Goal: Task Accomplishment & Management: Manage account settings

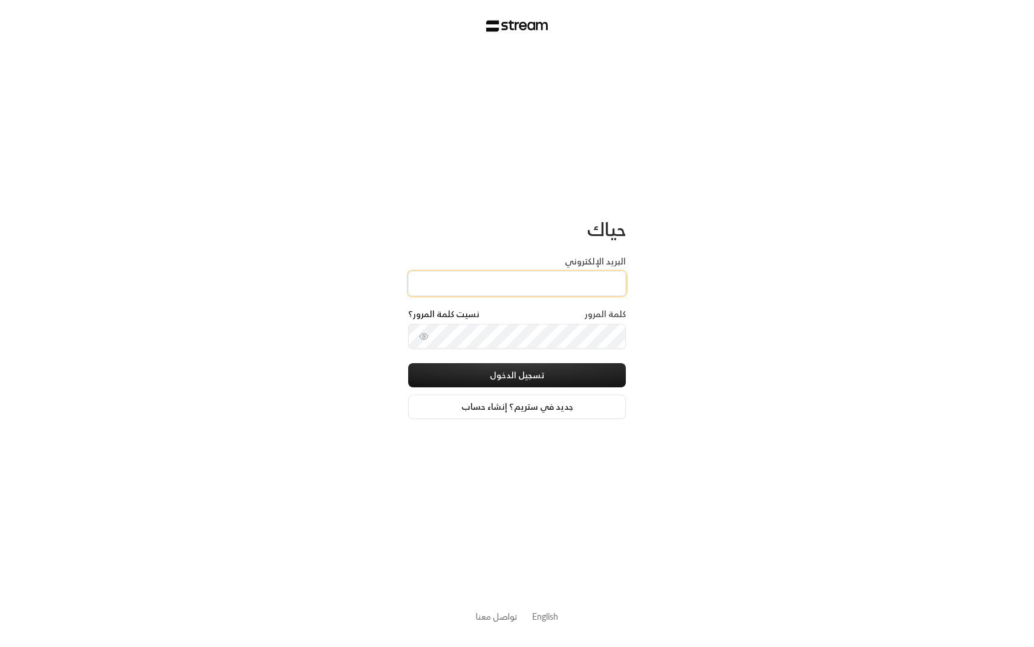
type input "[EMAIL_ADDRESS][DOMAIN_NAME]"
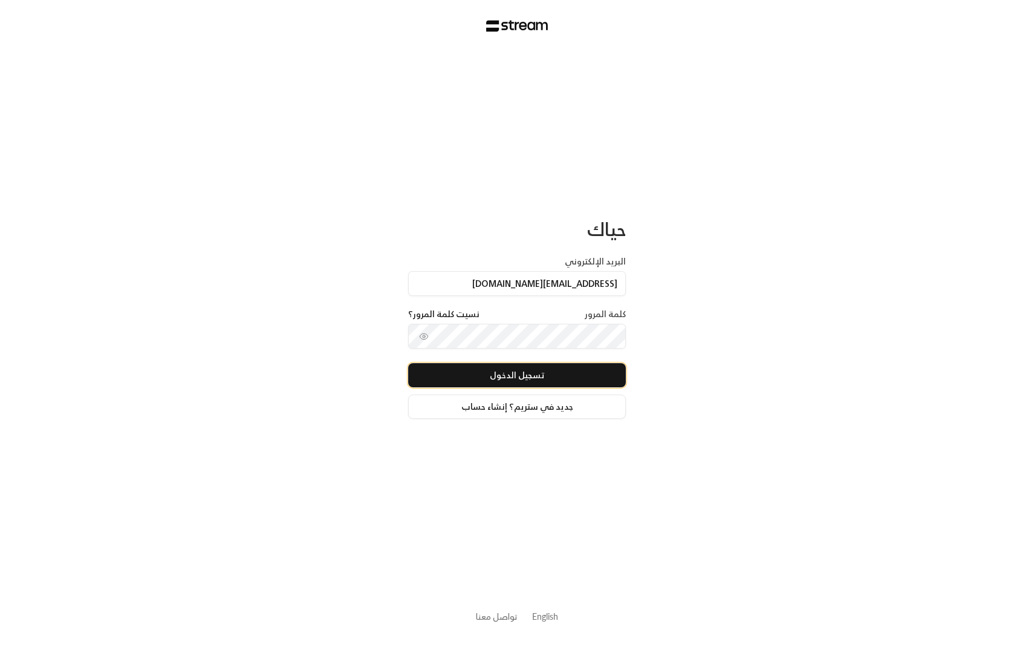
click at [503, 365] on button "تسجيل الدخول" at bounding box center [517, 375] width 218 height 24
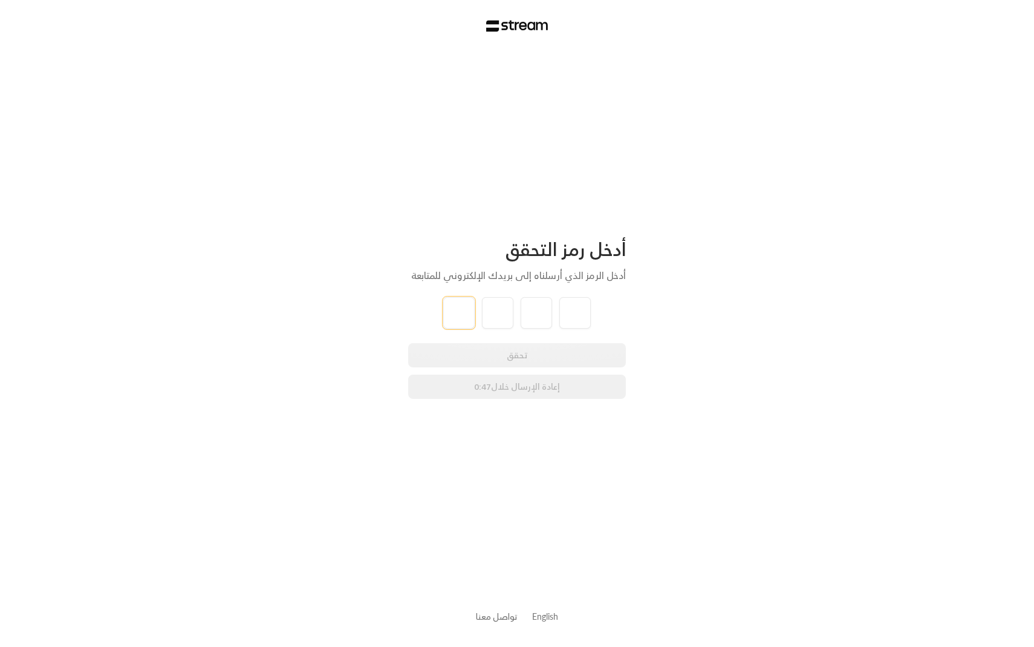
type input "5"
type input "1"
type input "8"
click at [858, 283] on div "أدخل رمز التحقق أدخل الرمز الذي أرسلناه إلى بريدك الإلكتروني للمتابعة 5 1 8 8 ت…" at bounding box center [517, 323] width 1034 height 647
